Goal: Task Accomplishment & Management: Use online tool/utility

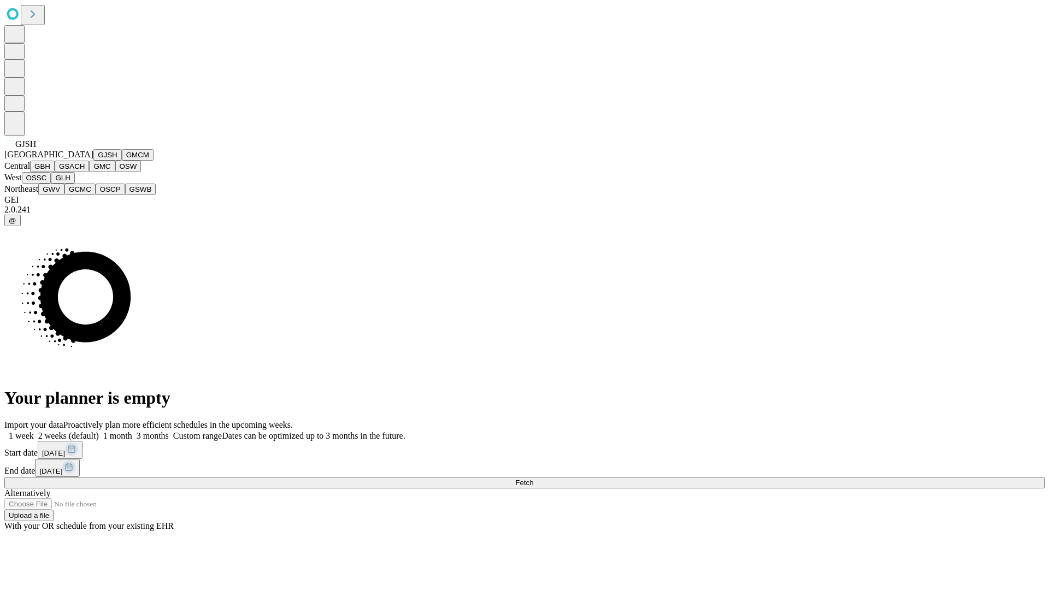
click at [93, 161] on button "GJSH" at bounding box center [107, 154] width 28 height 11
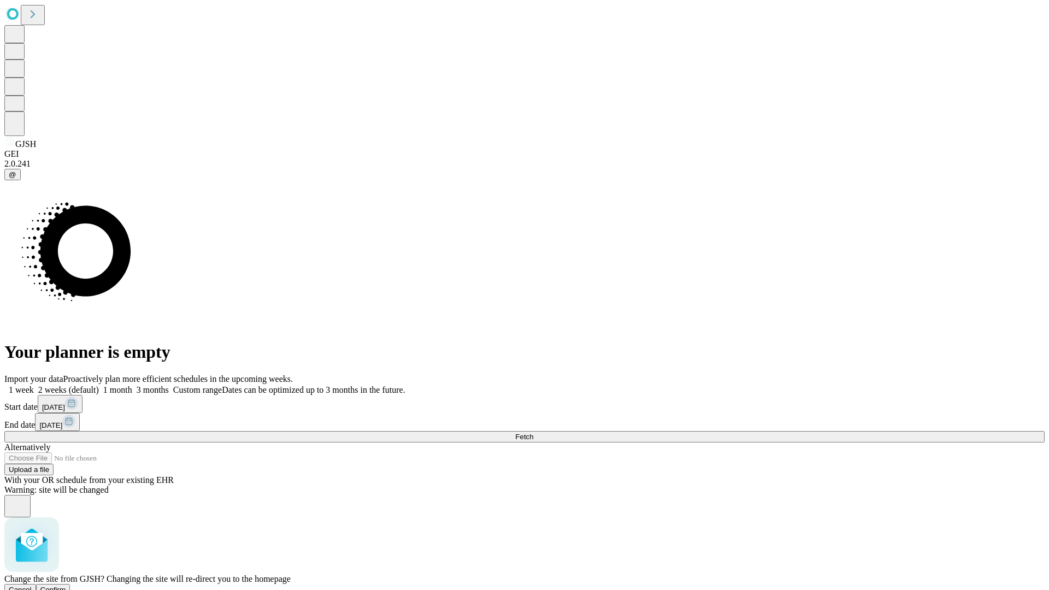
click at [66, 586] on span "Confirm" at bounding box center [53, 590] width 26 height 8
click at [99, 385] on label "2 weeks (default)" at bounding box center [66, 389] width 65 height 9
click at [533, 433] on span "Fetch" at bounding box center [524, 437] width 18 height 8
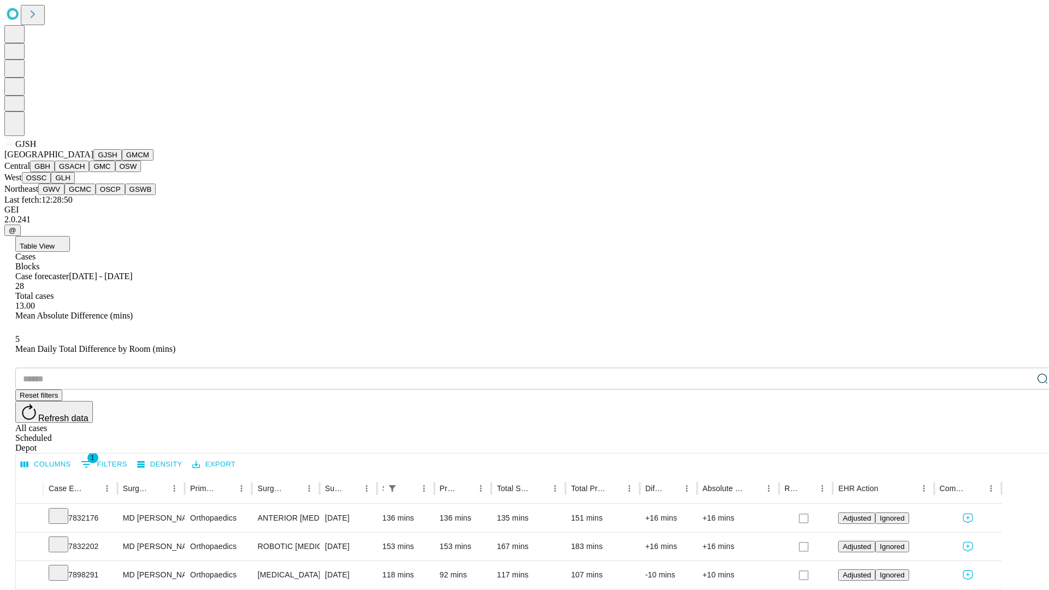
click at [122, 161] on button "GMCM" at bounding box center [138, 154] width 32 height 11
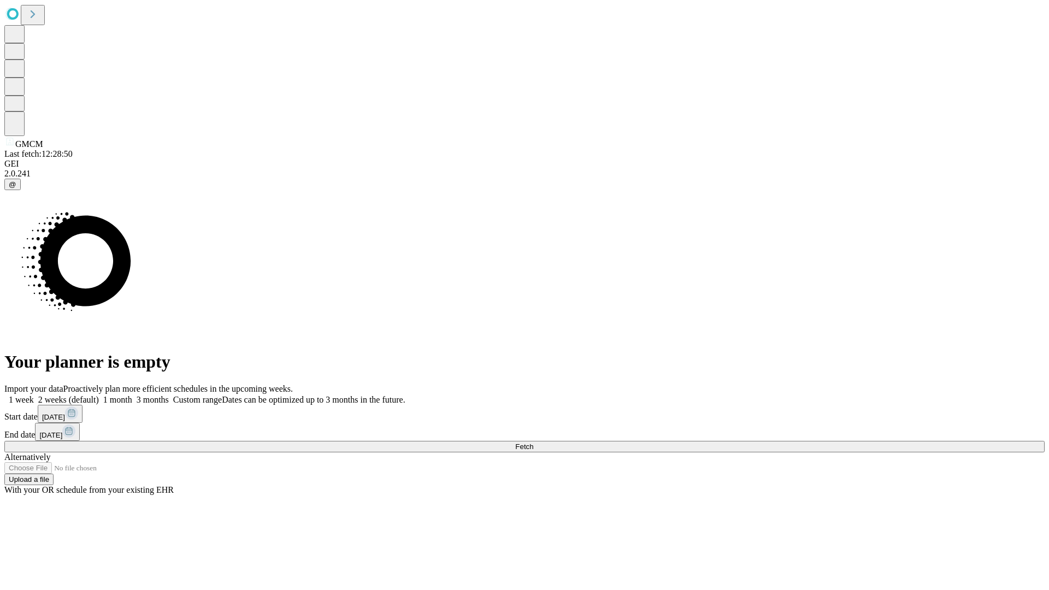
click at [99, 395] on label "2 weeks (default)" at bounding box center [66, 399] width 65 height 9
click at [533, 443] on span "Fetch" at bounding box center [524, 447] width 18 height 8
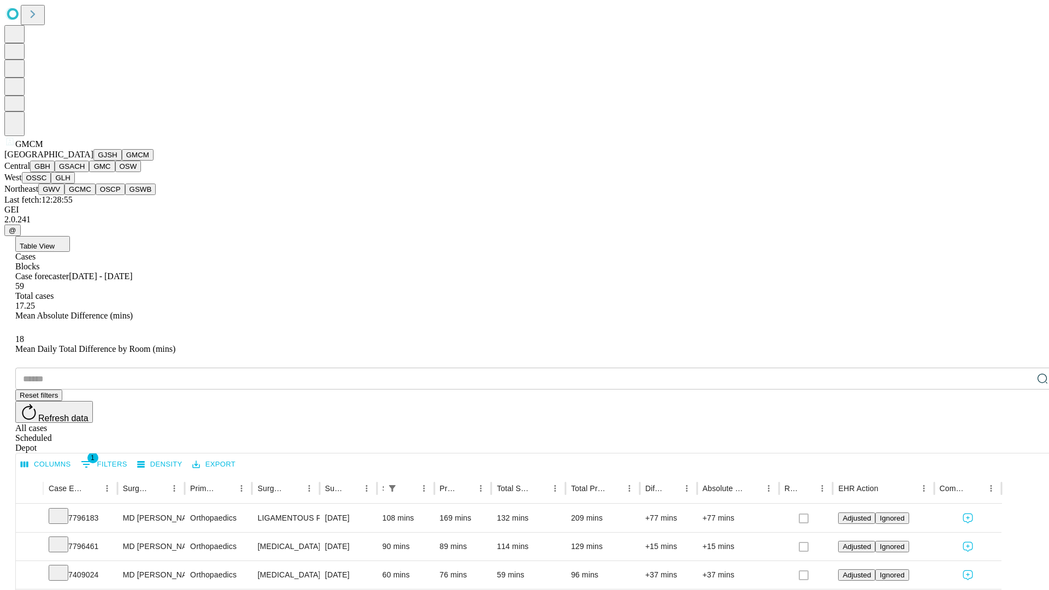
click at [55, 172] on button "GBH" at bounding box center [42, 166] width 25 height 11
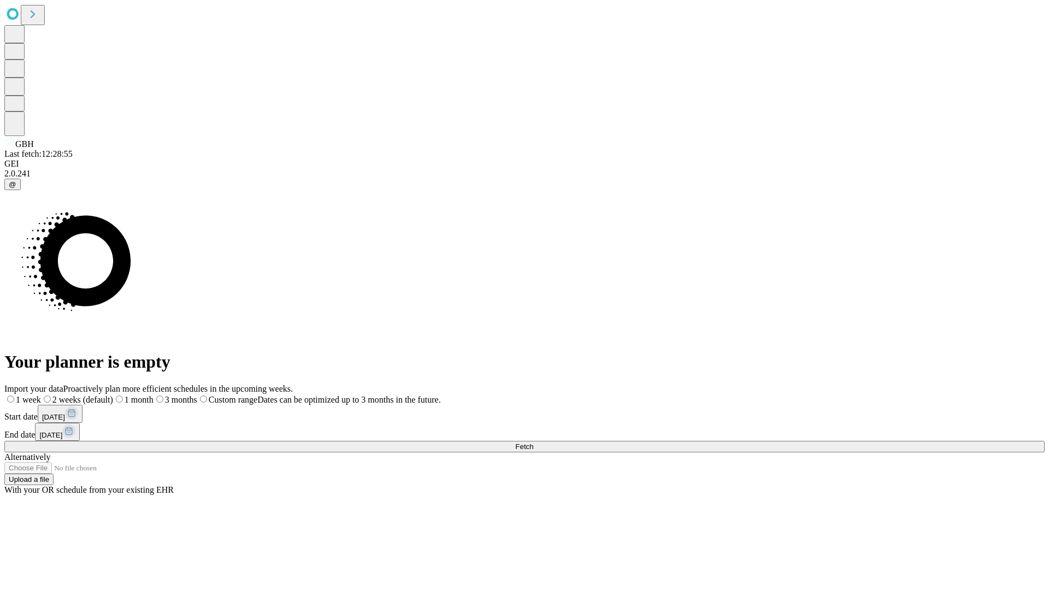
click at [533, 443] on span "Fetch" at bounding box center [524, 447] width 18 height 8
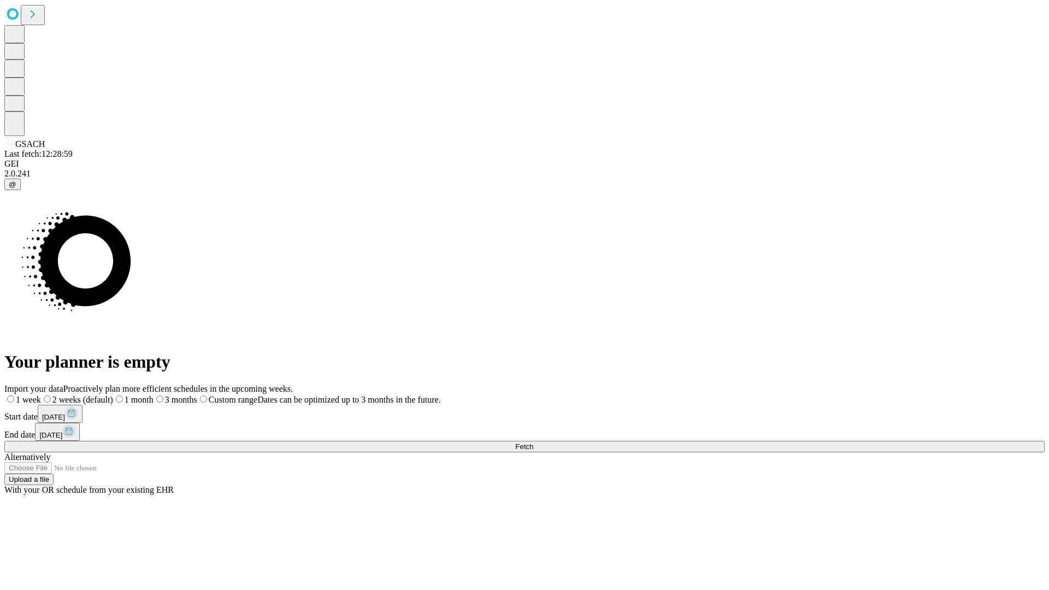
click at [113, 395] on label "2 weeks (default)" at bounding box center [77, 399] width 72 height 9
click at [533, 443] on span "Fetch" at bounding box center [524, 447] width 18 height 8
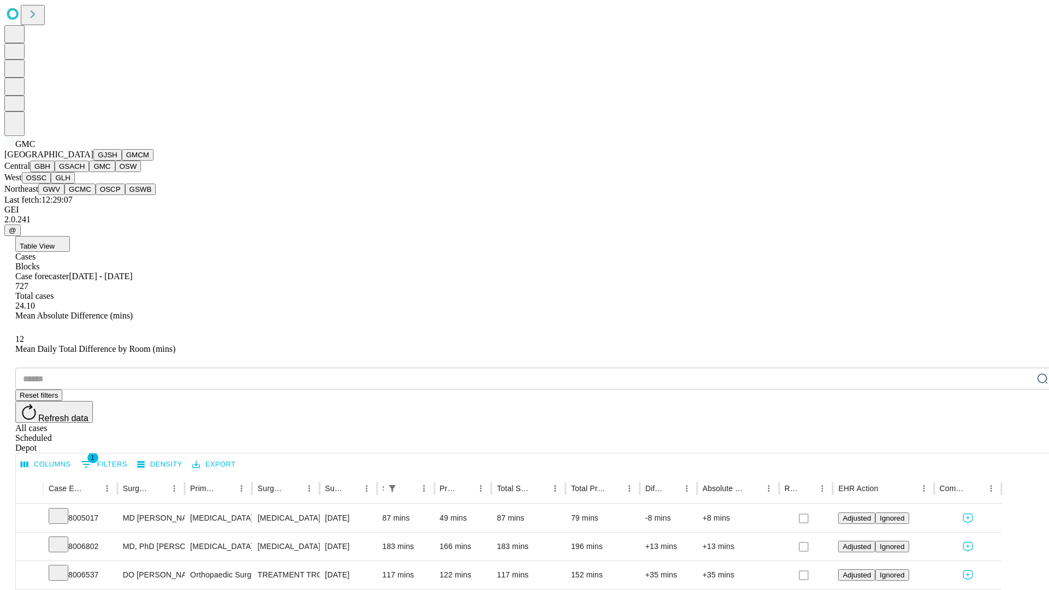
click at [115, 172] on button "OSW" at bounding box center [128, 166] width 26 height 11
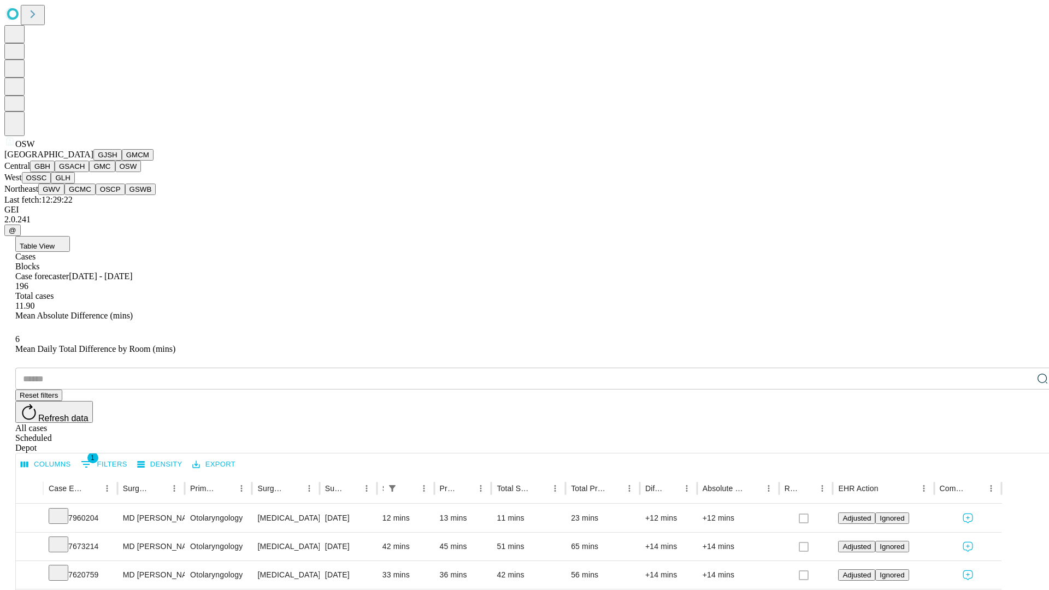
click at [51, 184] on button "OSSC" at bounding box center [37, 177] width 30 height 11
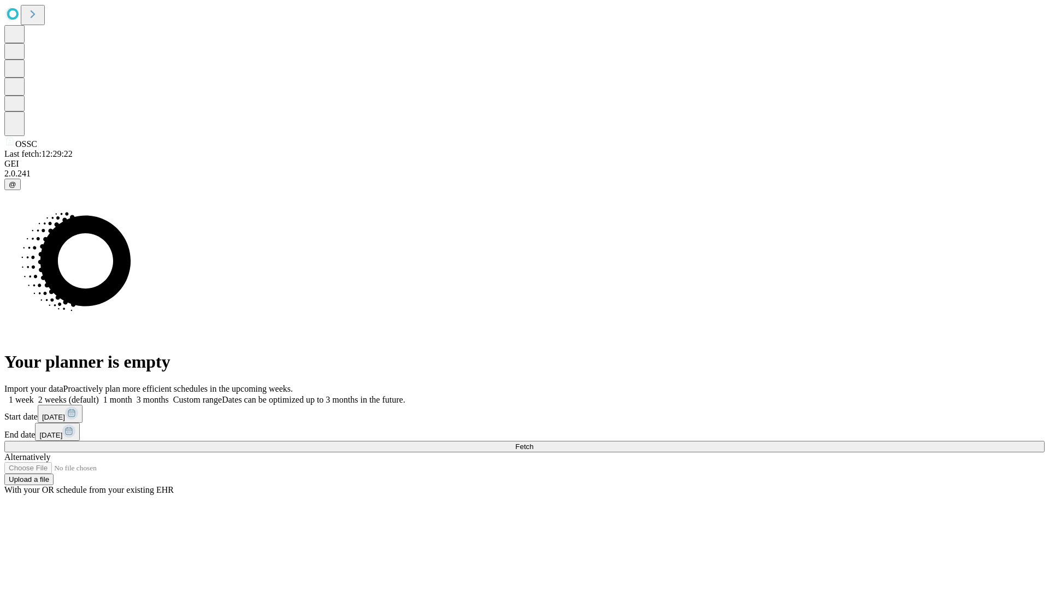
click at [99, 395] on label "2 weeks (default)" at bounding box center [66, 399] width 65 height 9
click at [533, 443] on span "Fetch" at bounding box center [524, 447] width 18 height 8
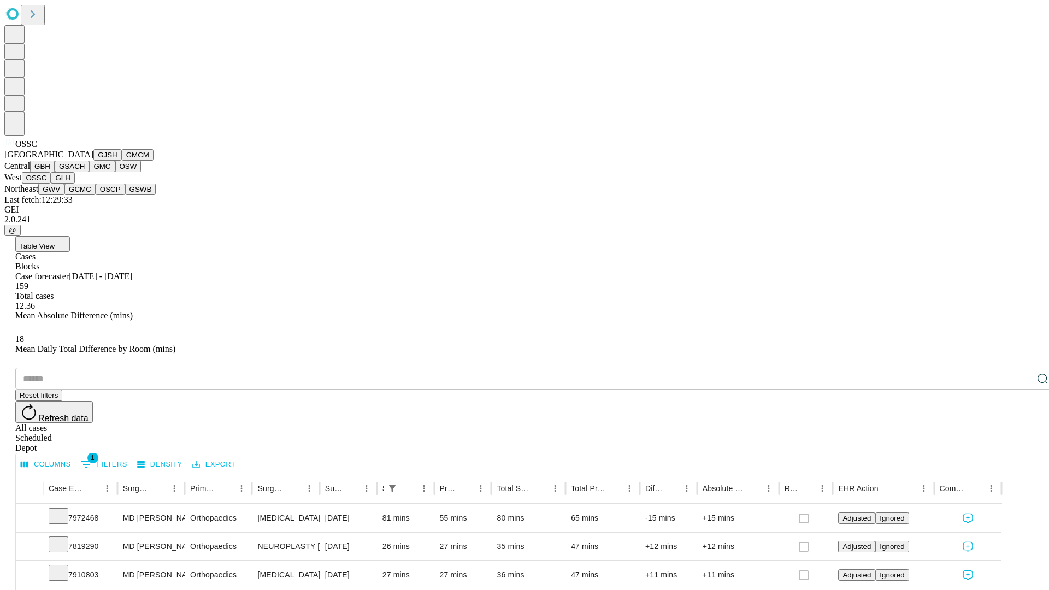
click at [74, 184] on button "GLH" at bounding box center [62, 177] width 23 height 11
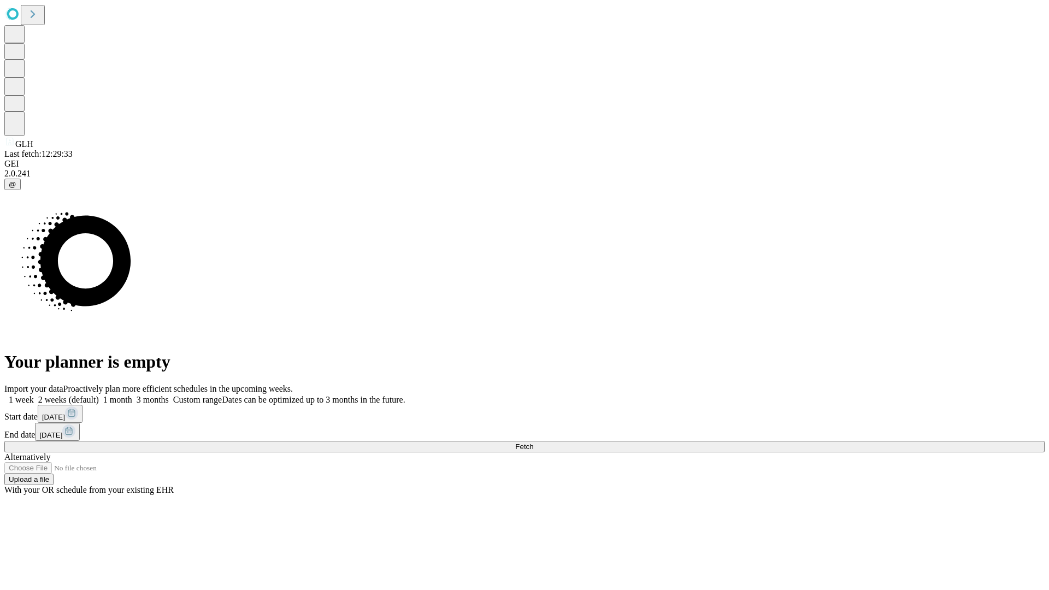
click at [99, 395] on label "2 weeks (default)" at bounding box center [66, 399] width 65 height 9
click at [533, 443] on span "Fetch" at bounding box center [524, 447] width 18 height 8
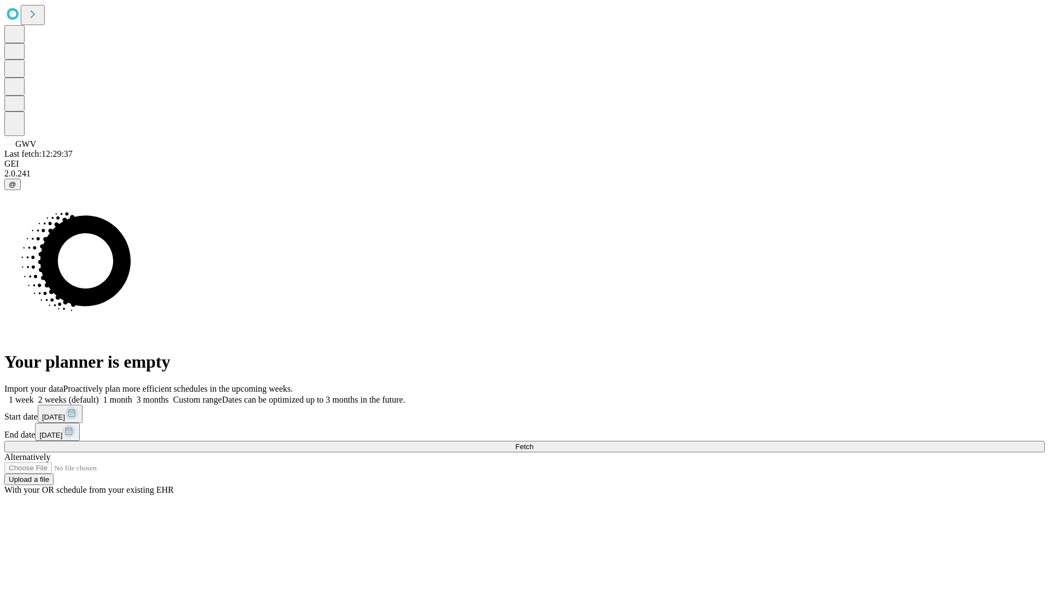
click at [99, 395] on label "2 weeks (default)" at bounding box center [66, 399] width 65 height 9
click at [533, 443] on span "Fetch" at bounding box center [524, 447] width 18 height 8
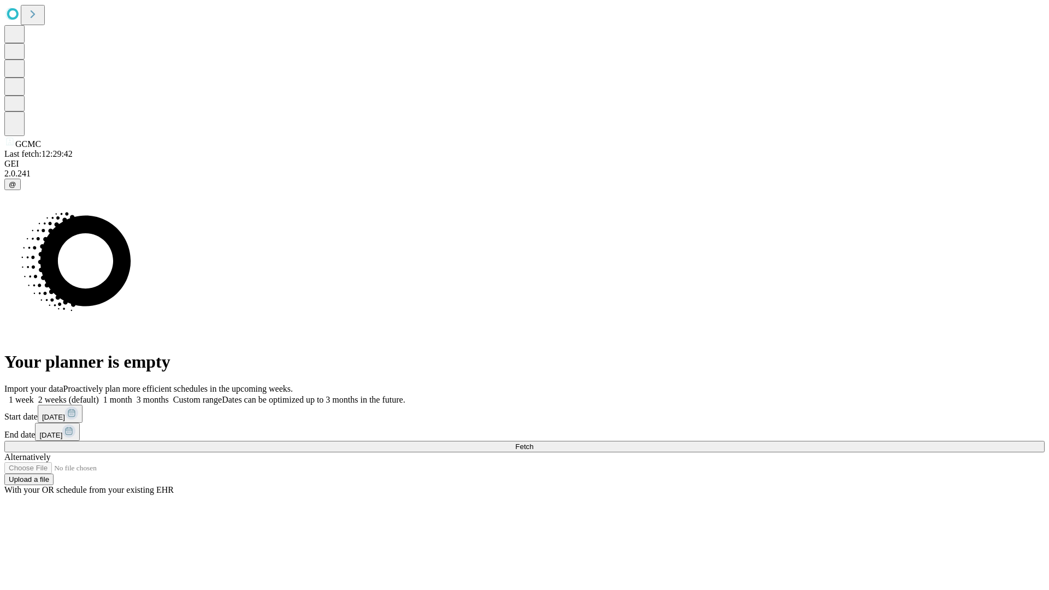
click at [533, 443] on span "Fetch" at bounding box center [524, 447] width 18 height 8
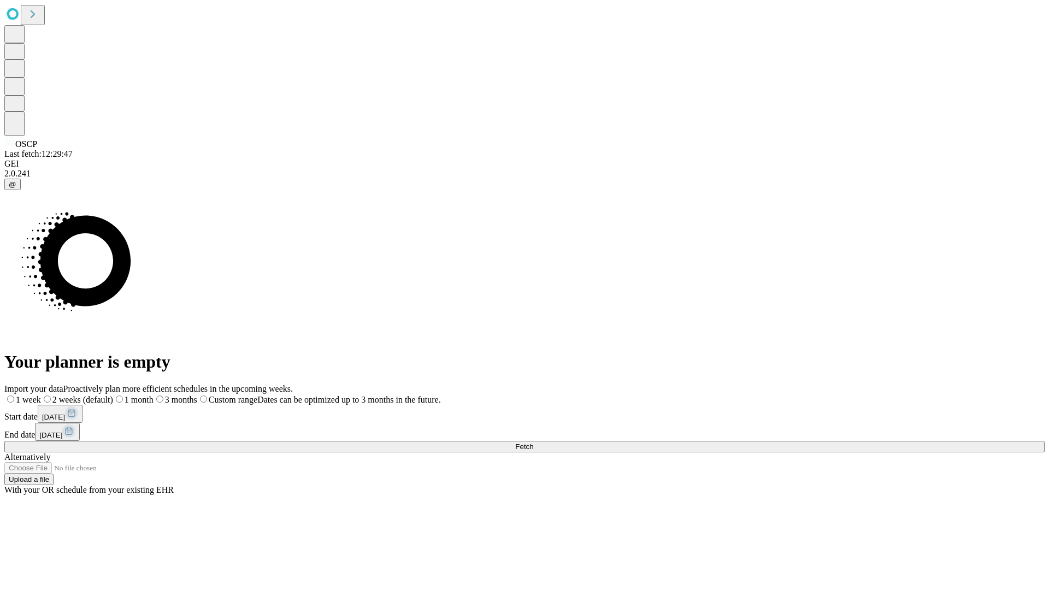
click at [113, 395] on label "2 weeks (default)" at bounding box center [77, 399] width 72 height 9
click at [533, 443] on span "Fetch" at bounding box center [524, 447] width 18 height 8
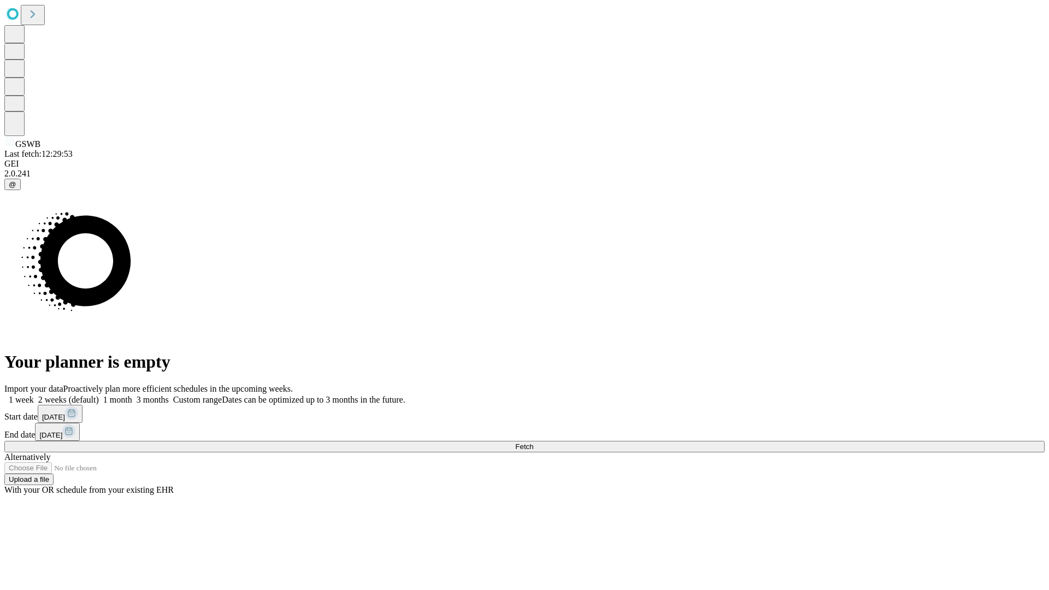
click at [99, 395] on label "2 weeks (default)" at bounding box center [66, 399] width 65 height 9
click at [533, 443] on span "Fetch" at bounding box center [524, 447] width 18 height 8
